Goal: Information Seeking & Learning: Check status

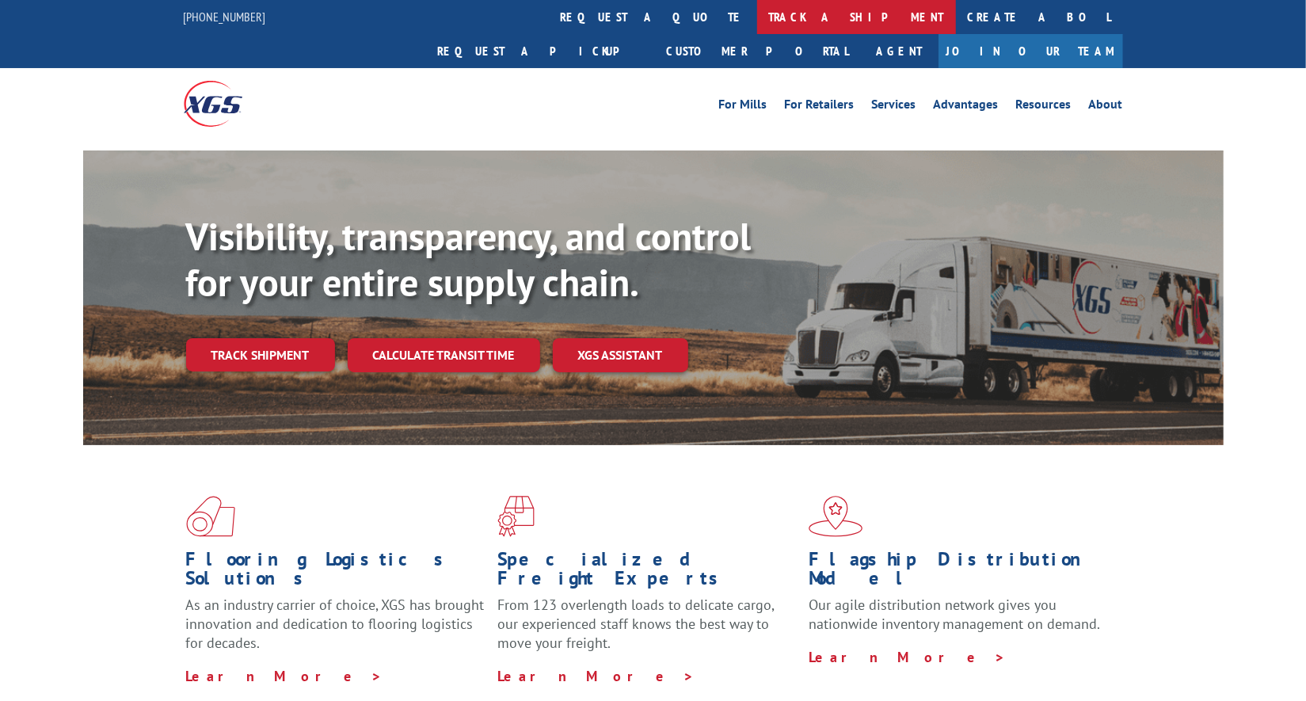
click at [757, 23] on link "track a shipment" at bounding box center [856, 17] width 199 height 34
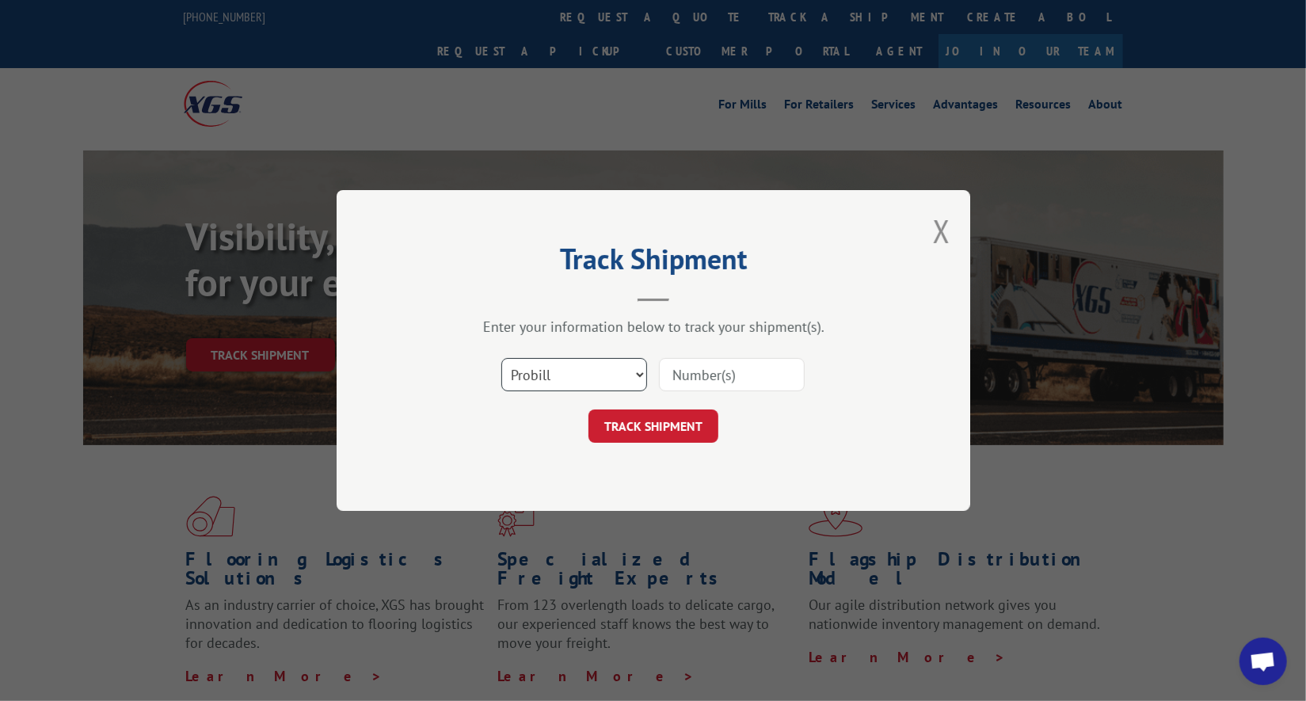
scroll to position [7687, 0]
click at [698, 372] on input at bounding box center [732, 374] width 146 height 33
paste input "17604997"
type input "17604997"
click button "TRACK SHIPMENT" at bounding box center [653, 425] width 130 height 33
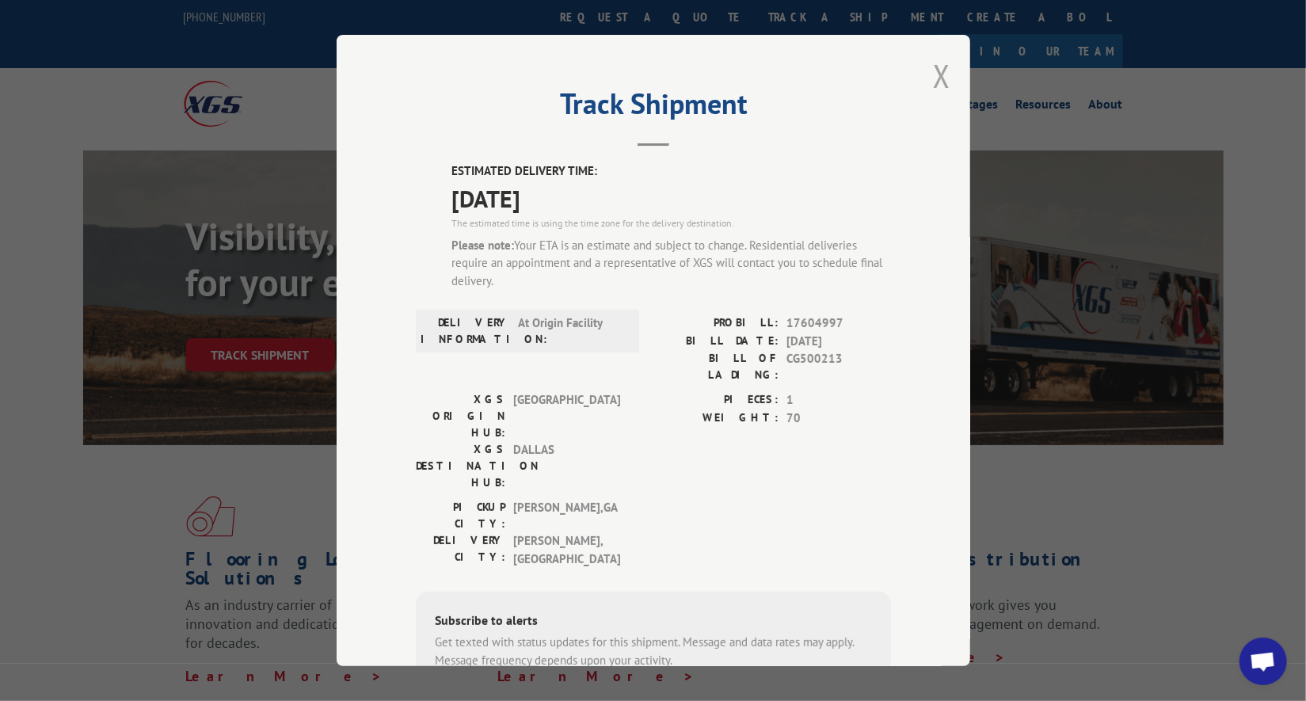
click at [942, 74] on button "Close modal" at bounding box center [941, 76] width 17 height 42
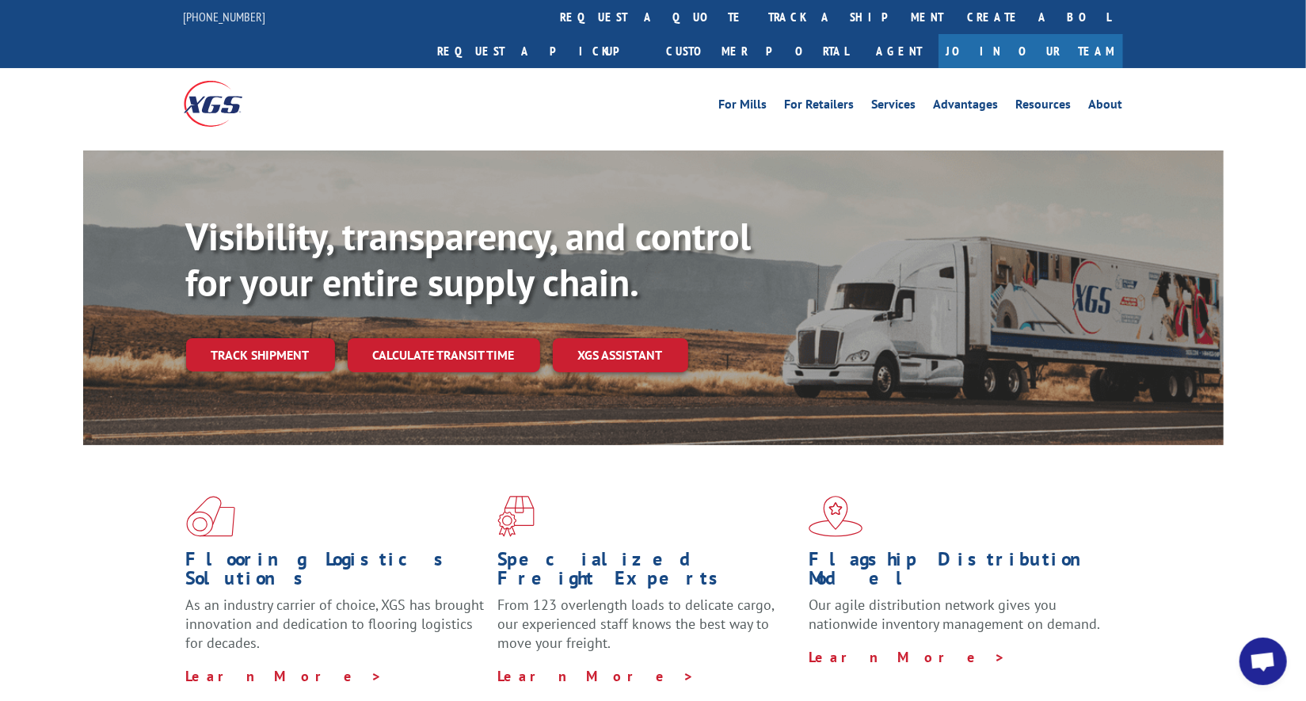
click at [757, 13] on link "track a shipment" at bounding box center [856, 17] width 199 height 34
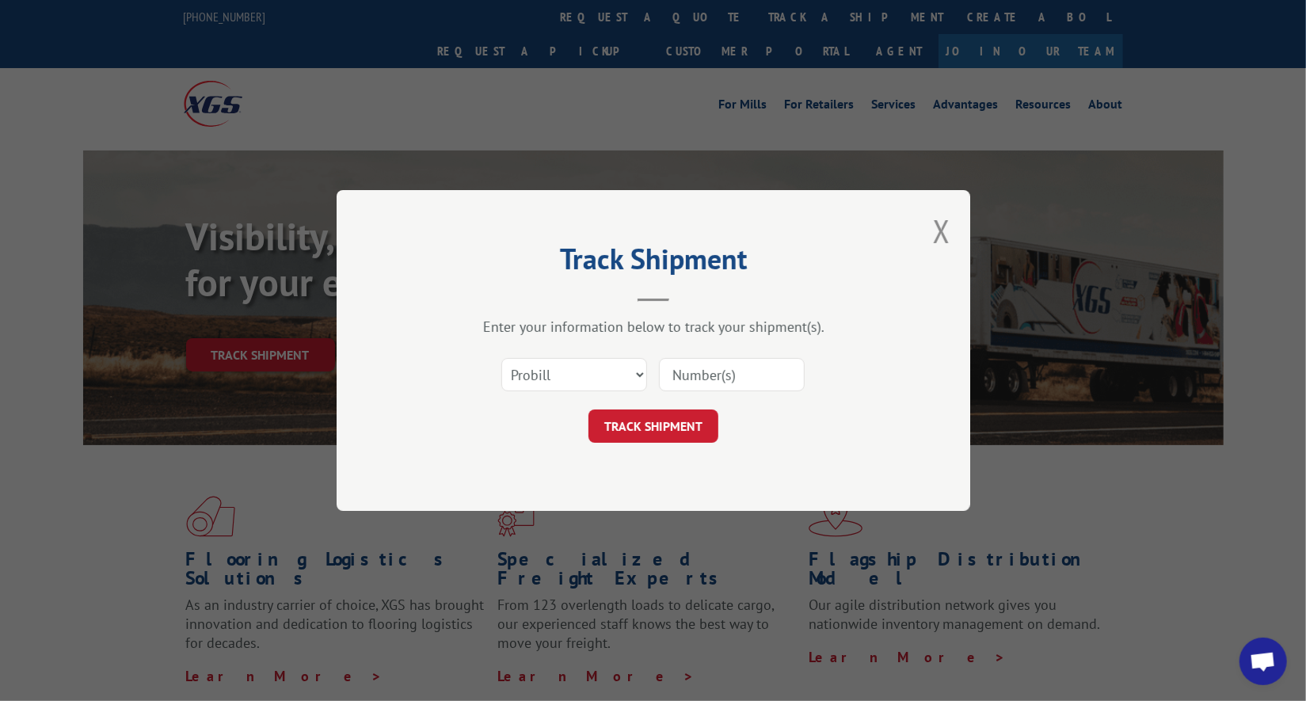
click at [687, 363] on input at bounding box center [732, 374] width 146 height 33
paste input "17604997"
type input "17604997"
click at [698, 418] on button "TRACK SHIPMENT" at bounding box center [653, 425] width 130 height 33
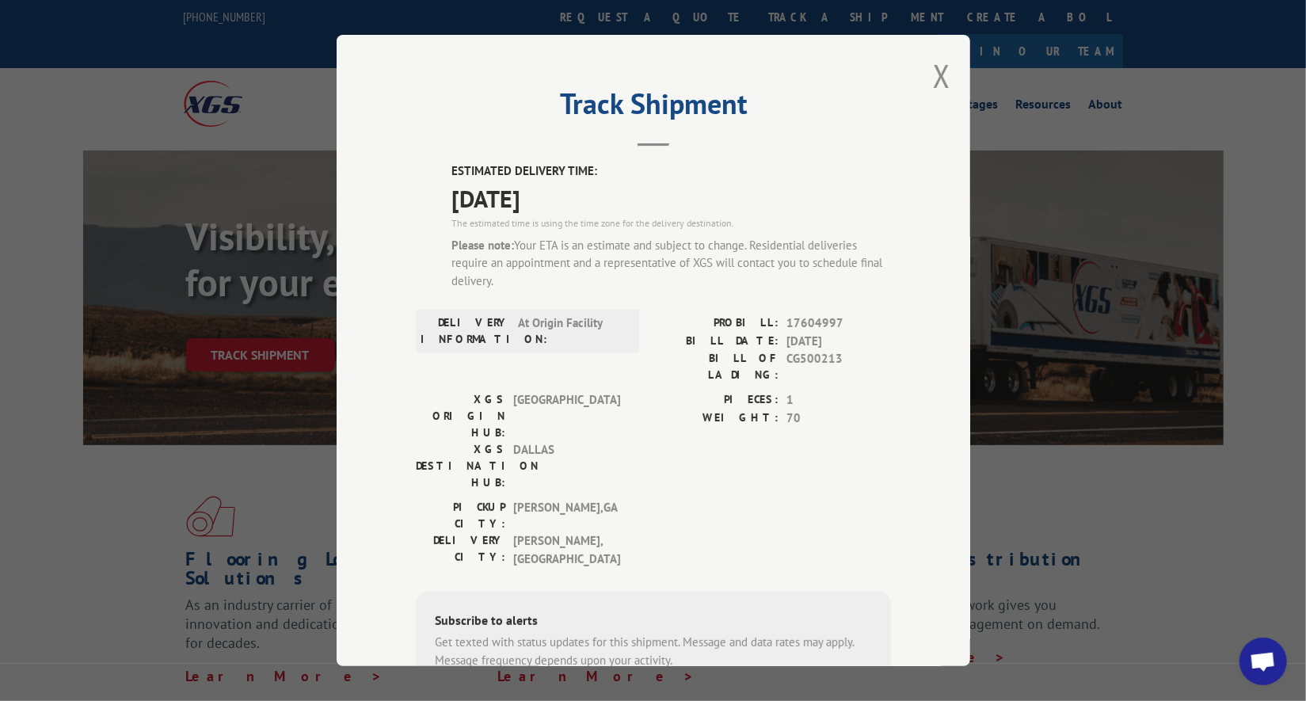
click at [926, 75] on div "Track Shipment ESTIMATED DELIVERY TIME: [DATE] The estimated time is using the …" at bounding box center [653, 350] width 633 height 631
drag, startPoint x: 932, startPoint y: 85, endPoint x: 729, endPoint y: 53, distance: 206.0
click at [933, 85] on button "Close modal" at bounding box center [941, 76] width 17 height 42
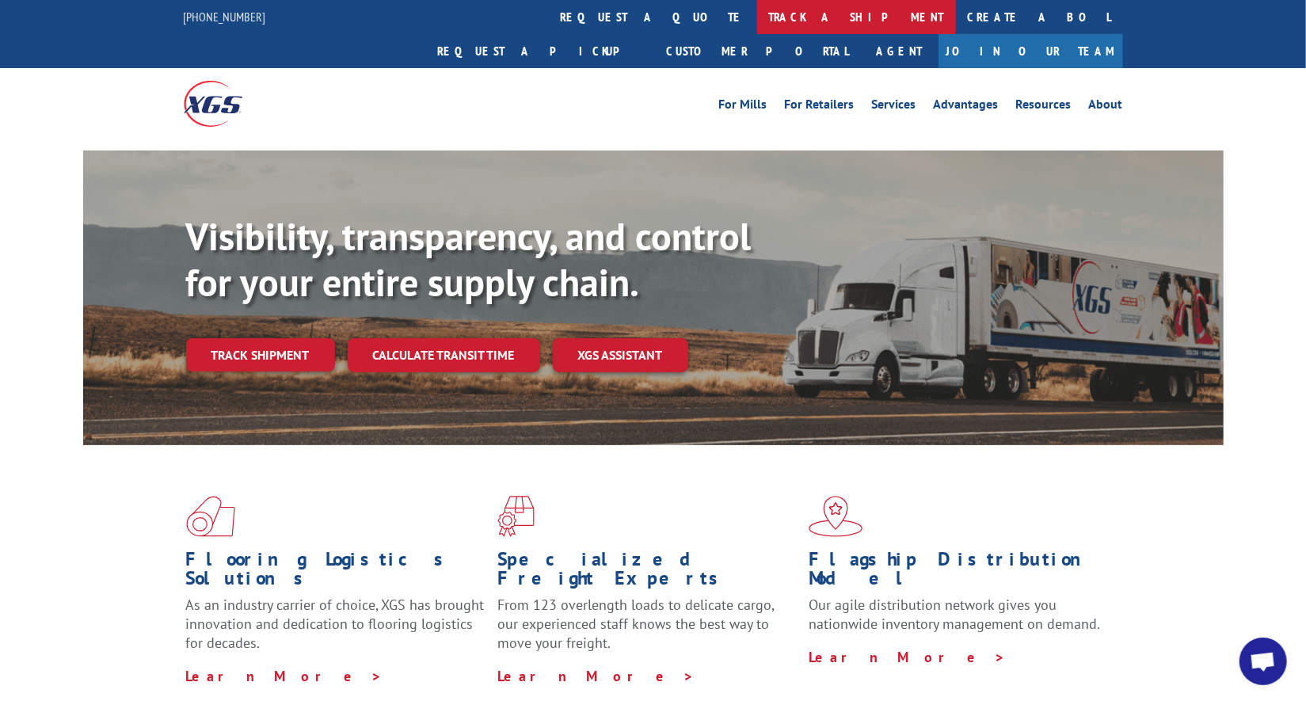
click at [757, 13] on link "track a shipment" at bounding box center [856, 17] width 199 height 34
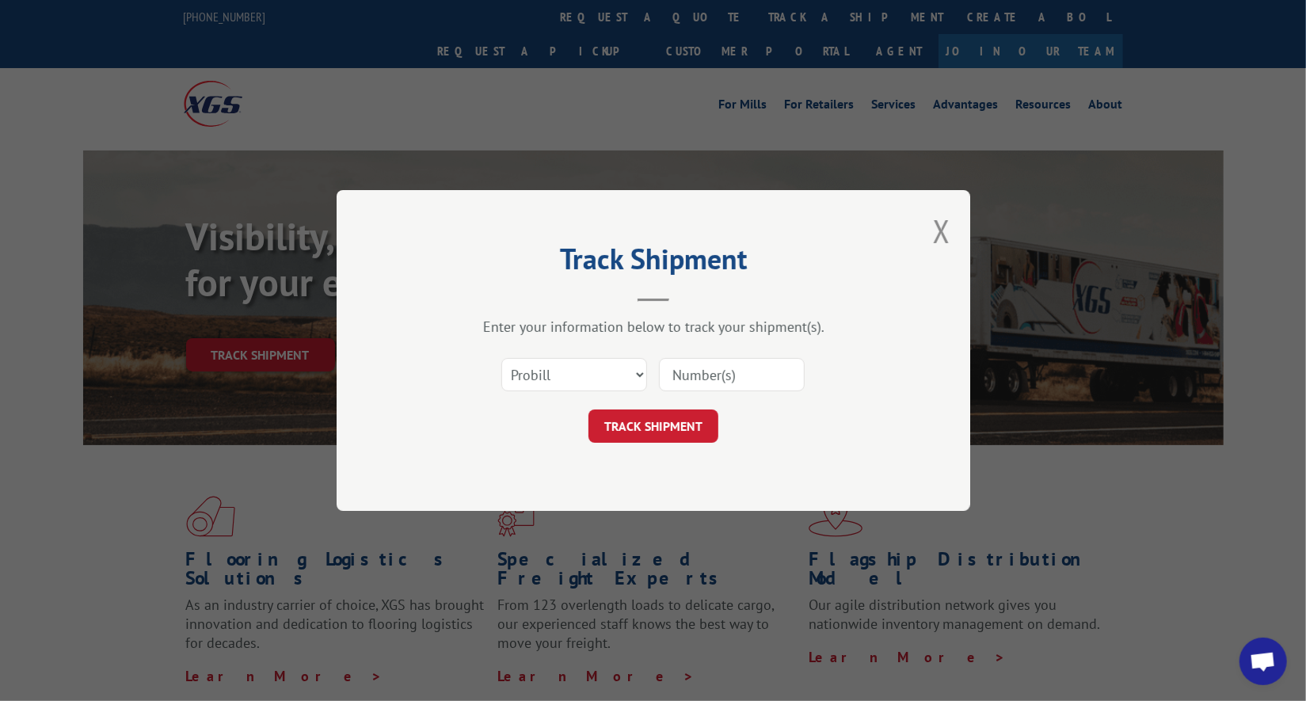
click at [752, 363] on input at bounding box center [732, 374] width 146 height 33
paste input "17594677"
type input "17594677"
click at [691, 432] on button "TRACK SHIPMENT" at bounding box center [653, 425] width 130 height 33
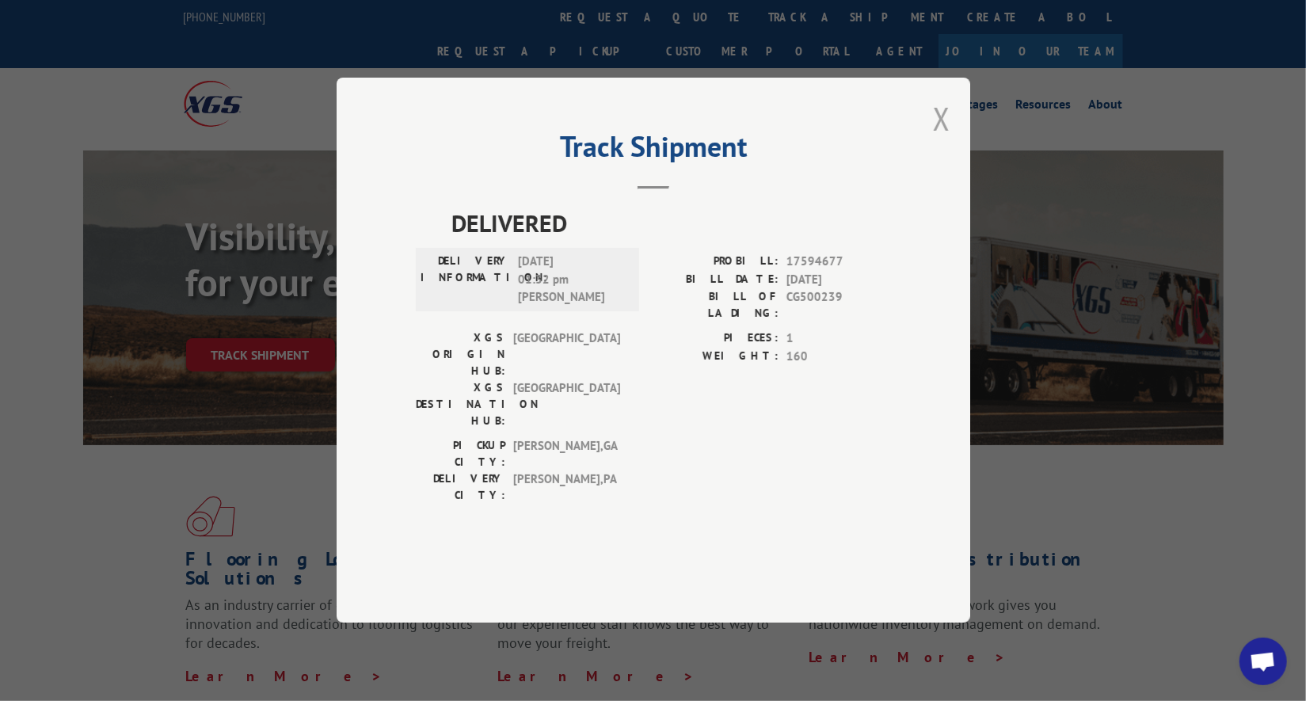
click at [947, 139] on button "Close modal" at bounding box center [941, 118] width 17 height 42
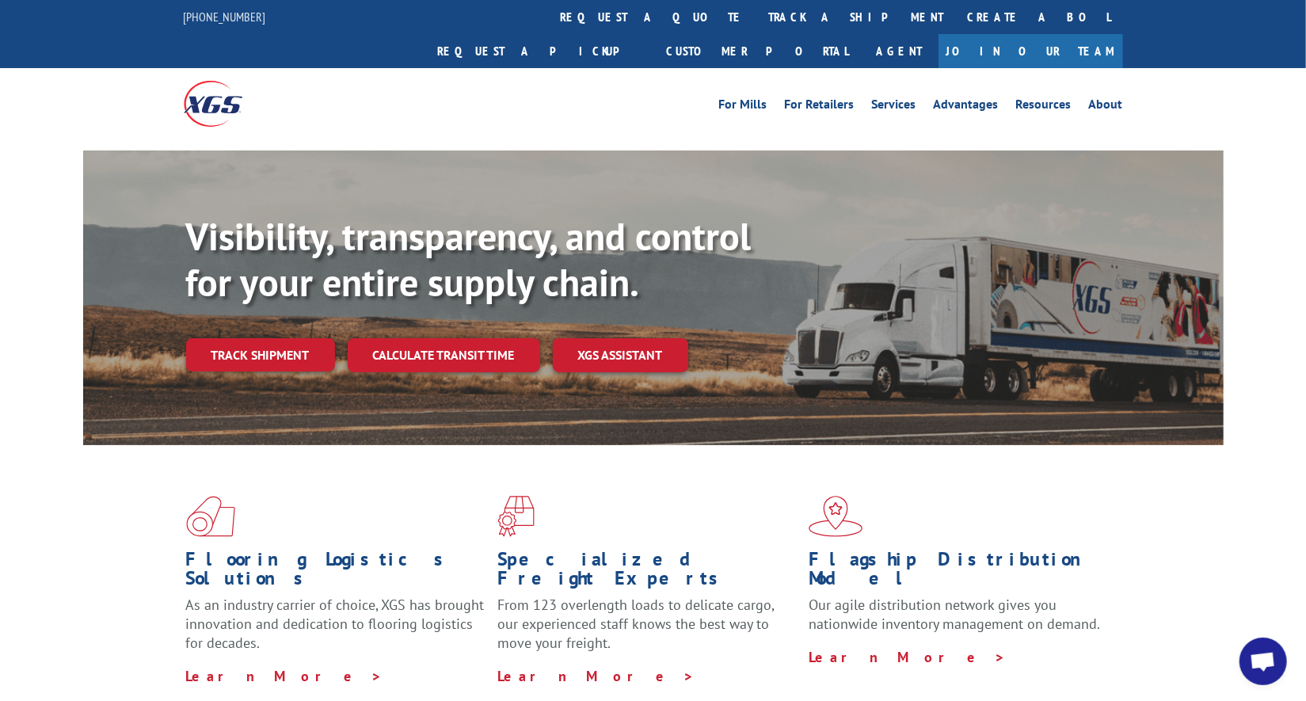
drag, startPoint x: 589, startPoint y: 8, endPoint x: 603, endPoint y: 37, distance: 32.2
click at [757, 8] on link "track a shipment" at bounding box center [856, 17] width 199 height 34
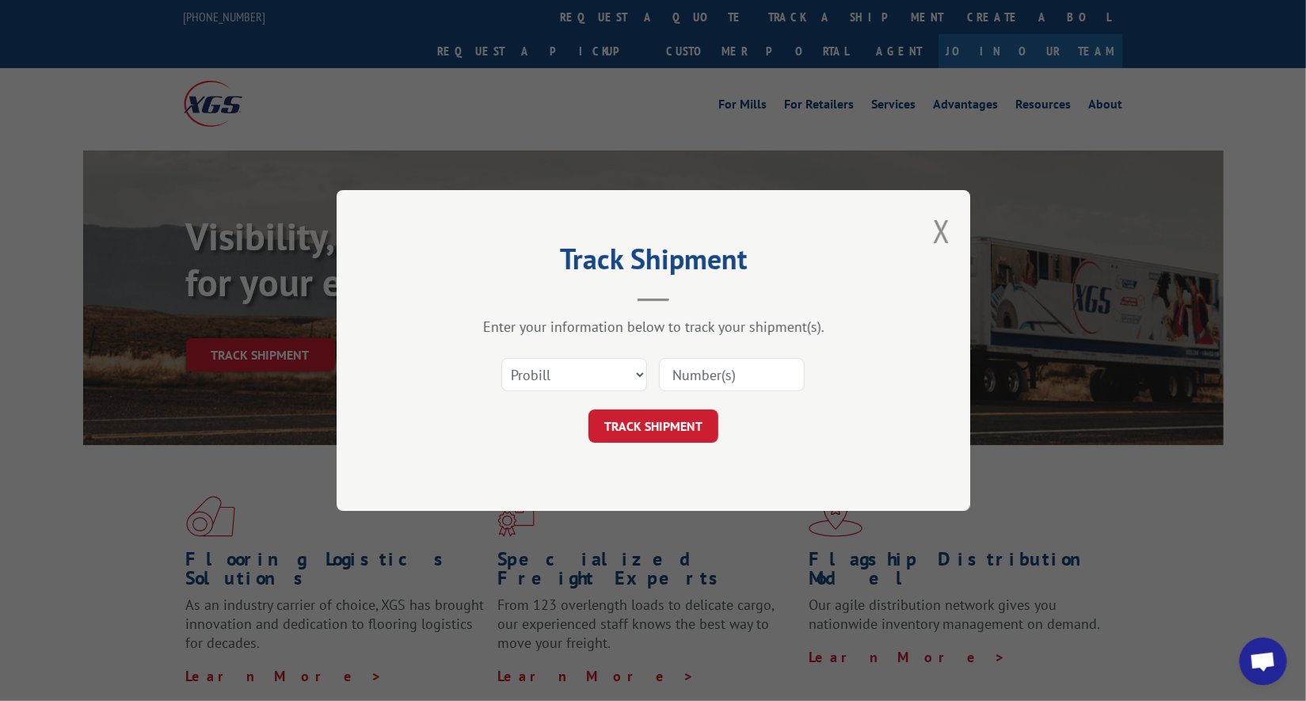
click at [719, 364] on input at bounding box center [732, 374] width 146 height 33
paste input "17512634"
type input "17512634"
click at [705, 420] on button "TRACK SHIPMENT" at bounding box center [653, 425] width 130 height 33
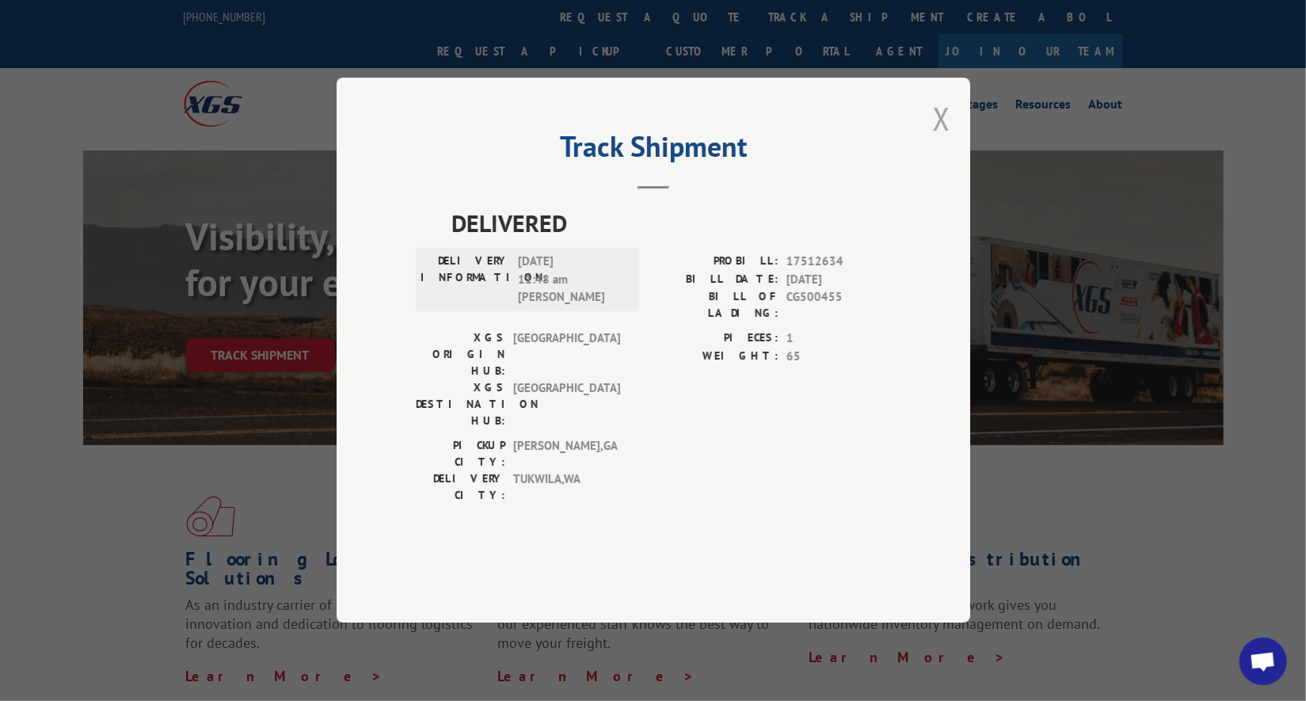
click at [942, 139] on button "Close modal" at bounding box center [941, 118] width 17 height 42
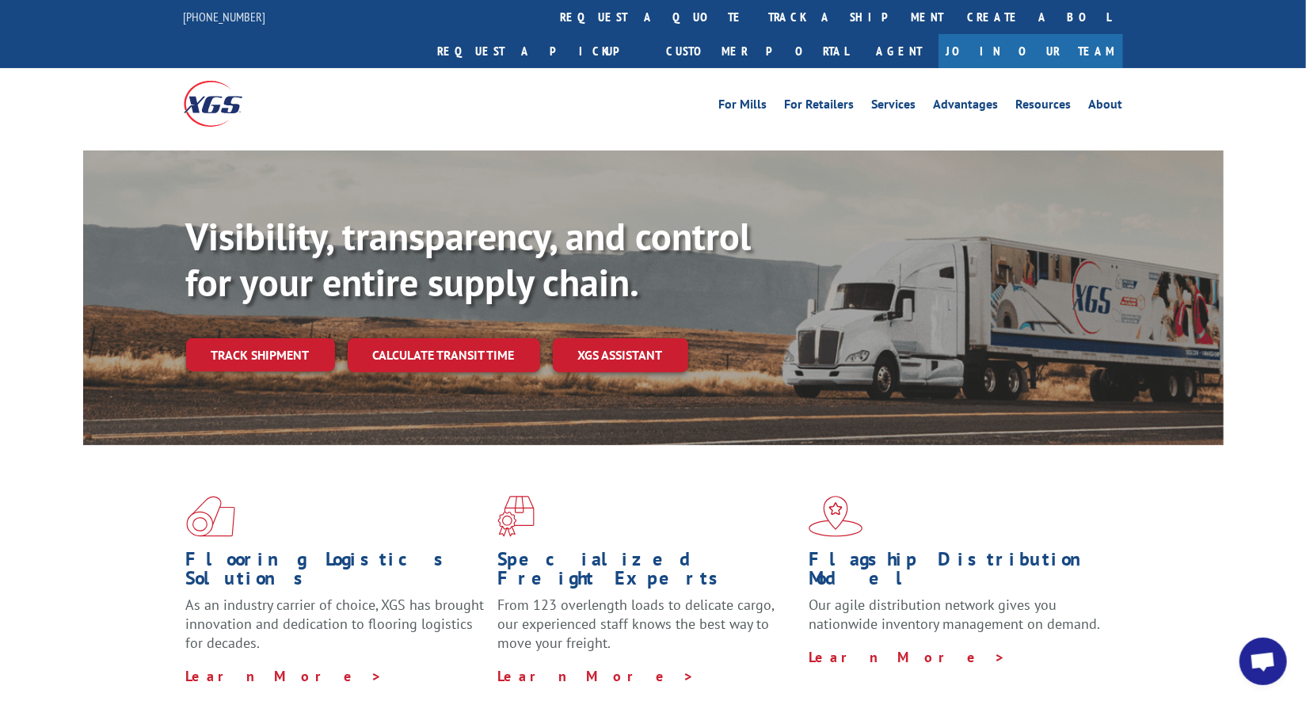
click at [757, 20] on link "track a shipment" at bounding box center [856, 17] width 199 height 34
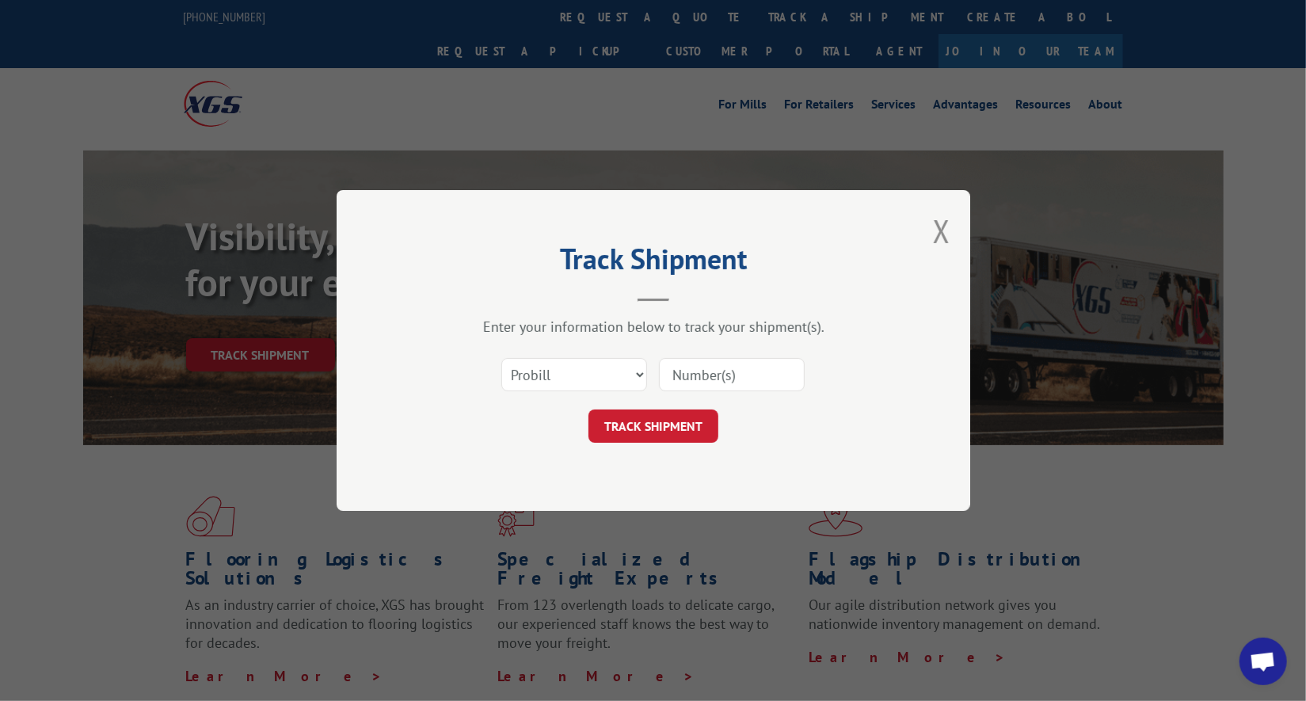
click at [720, 371] on input at bounding box center [732, 374] width 146 height 33
paste input "17512616"
type input "17512616"
click at [700, 423] on button "TRACK SHIPMENT" at bounding box center [653, 425] width 130 height 33
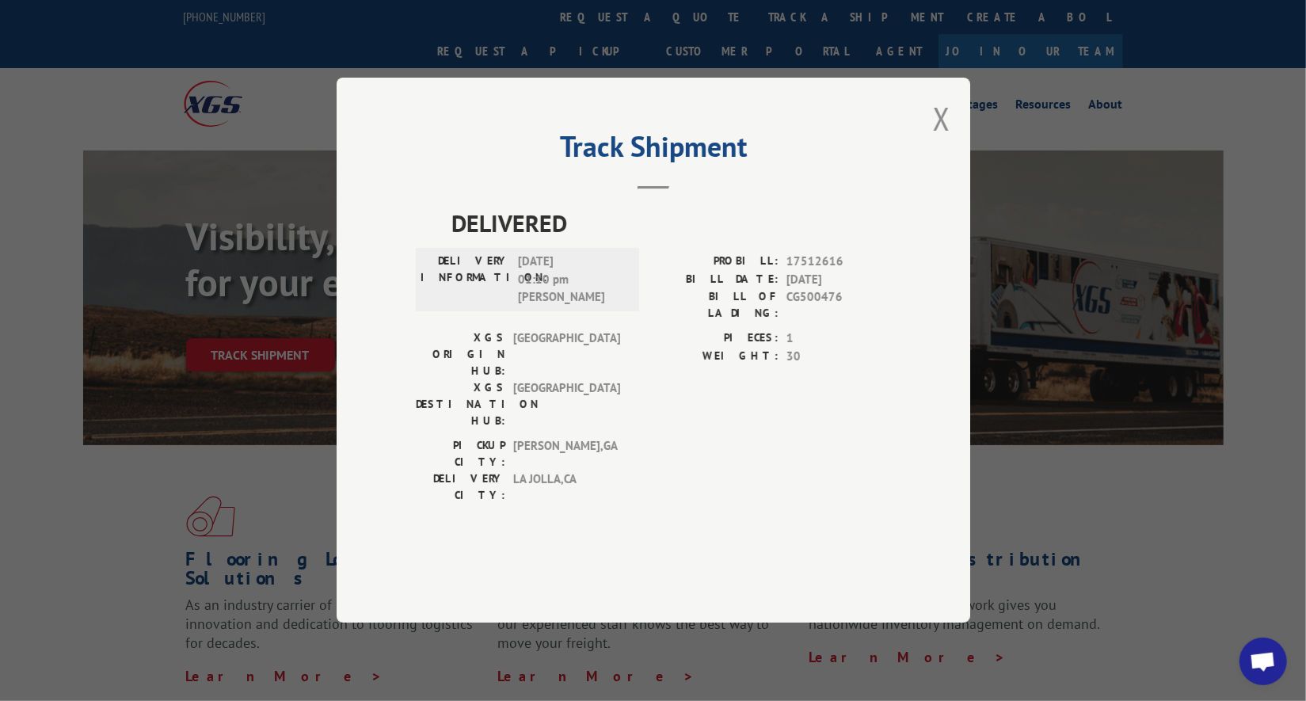
click at [927, 163] on div "Track Shipment DELIVERED DELIVERY INFORMATION: [DATE] 01:10 pm [PERSON_NAME] PR…" at bounding box center [653, 350] width 633 height 545
click at [934, 139] on button "Close modal" at bounding box center [941, 118] width 17 height 42
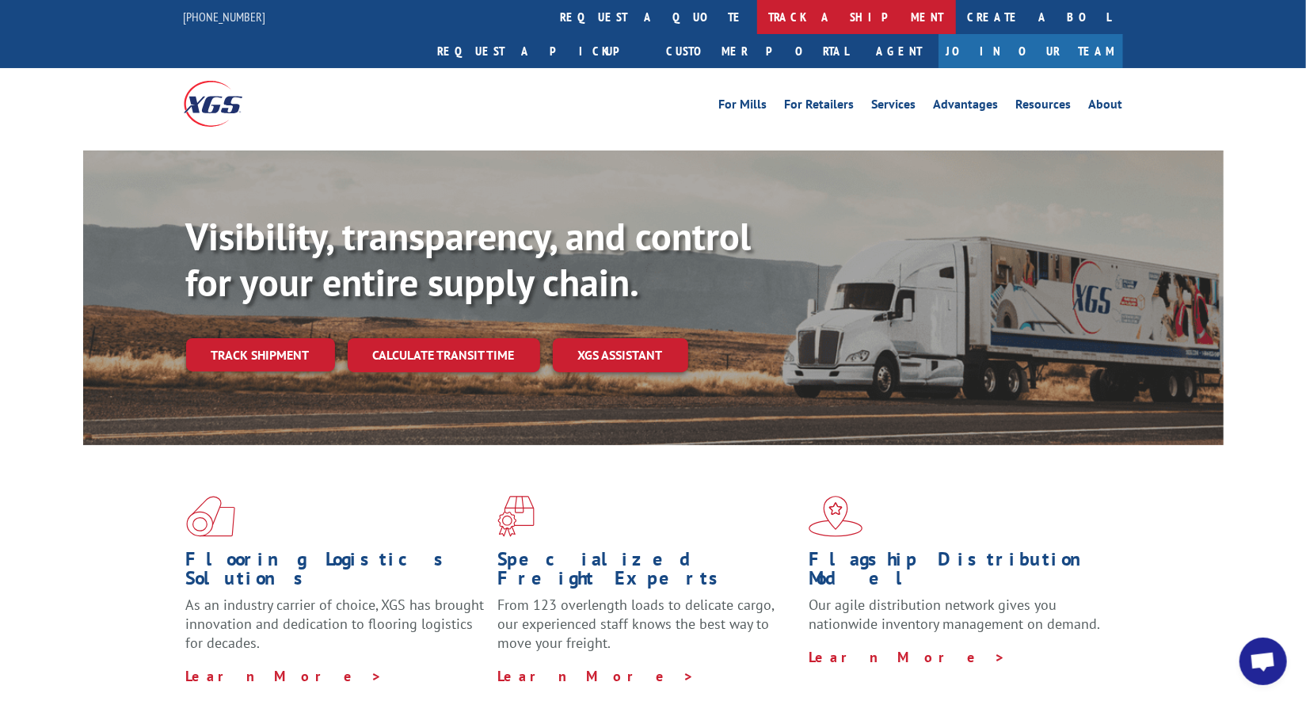
click at [757, 20] on link "track a shipment" at bounding box center [856, 17] width 199 height 34
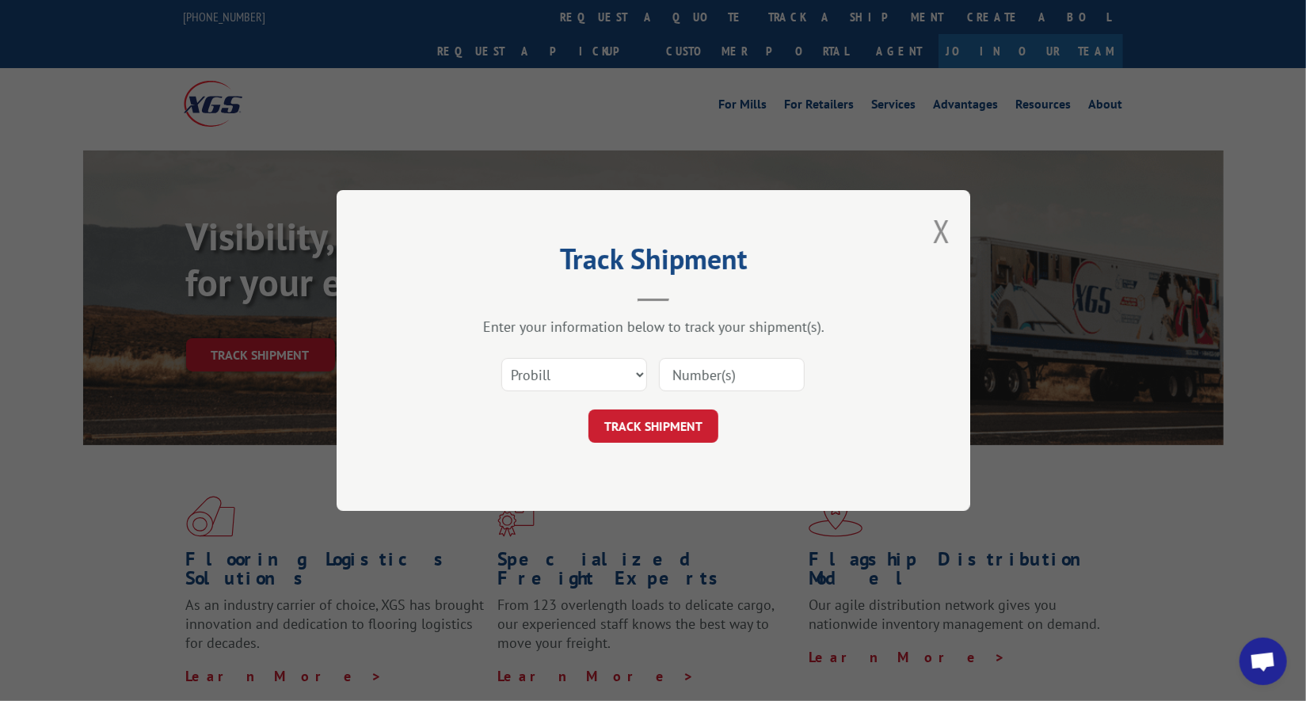
click at [755, 367] on input at bounding box center [732, 374] width 146 height 33
paste input "17602326"
type input "17602326"
click at [691, 427] on button "TRACK SHIPMENT" at bounding box center [653, 425] width 130 height 33
